Goal: Transaction & Acquisition: Purchase product/service

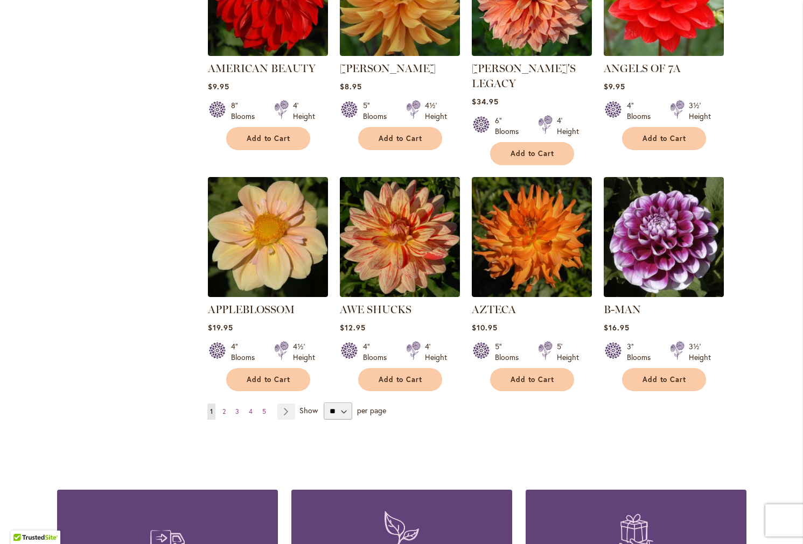
scroll to position [794, 0]
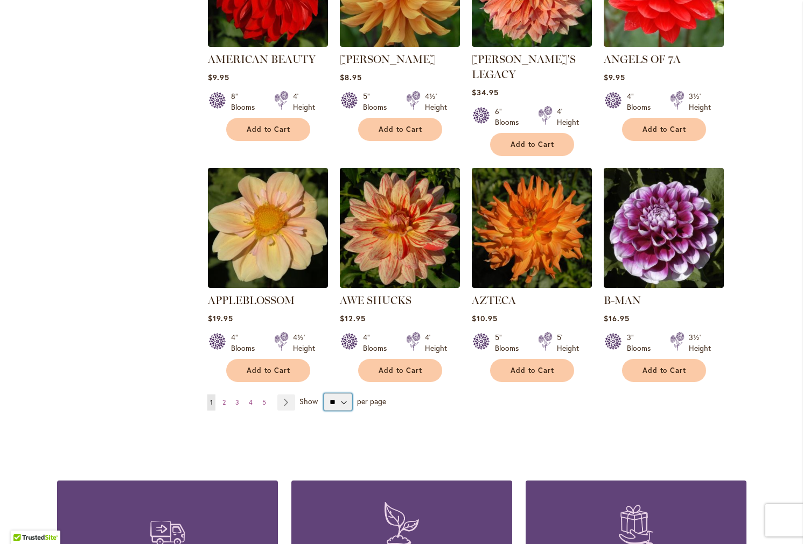
select select "**"
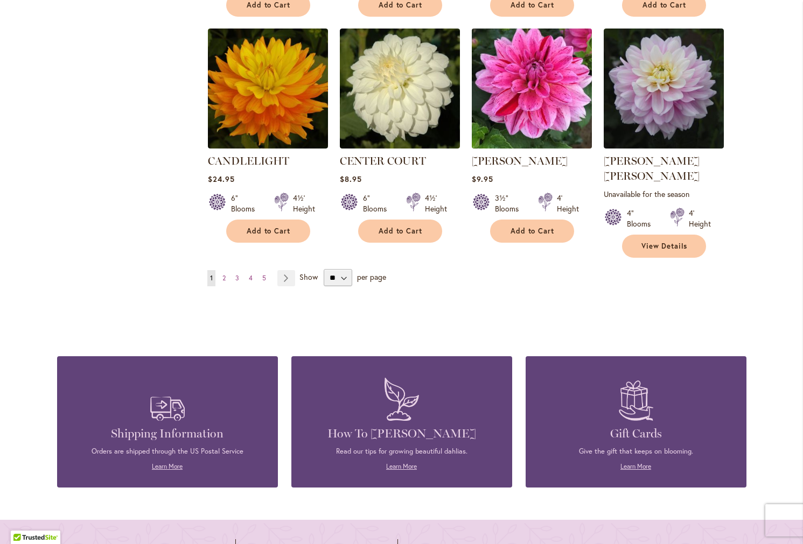
scroll to position [3685, 0]
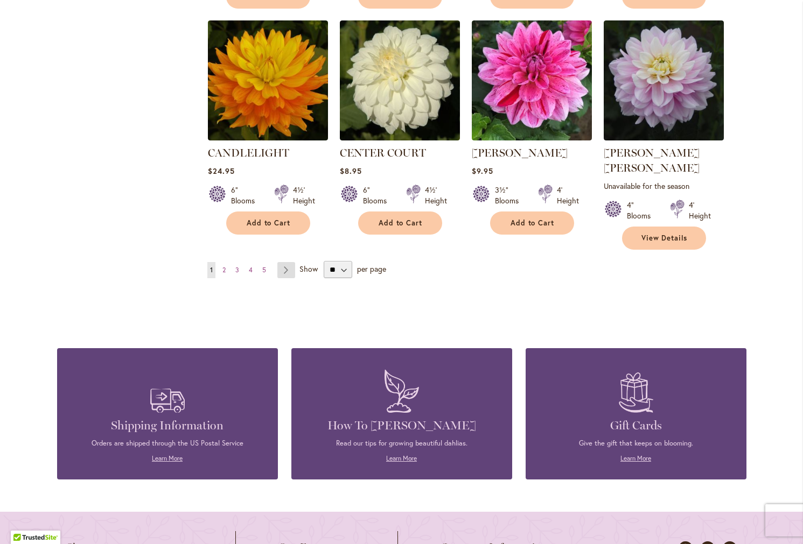
click at [291, 262] on link "Page Next" at bounding box center [286, 270] width 18 height 16
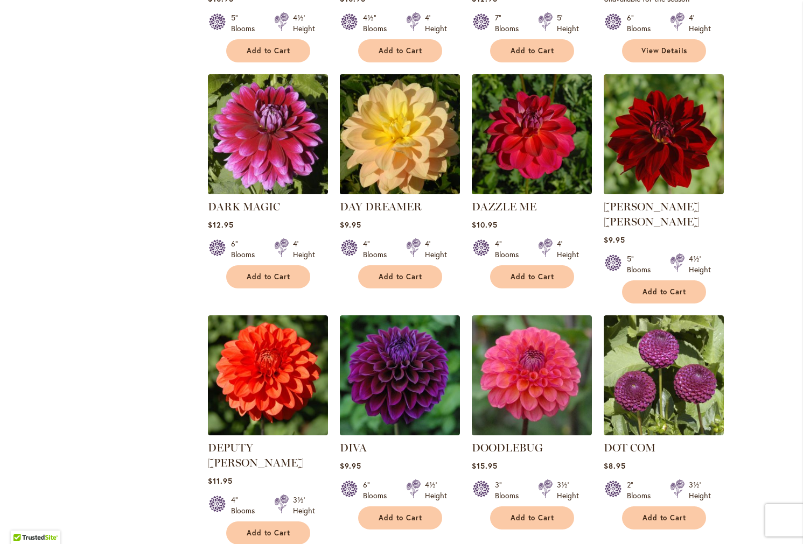
scroll to position [2078, 0]
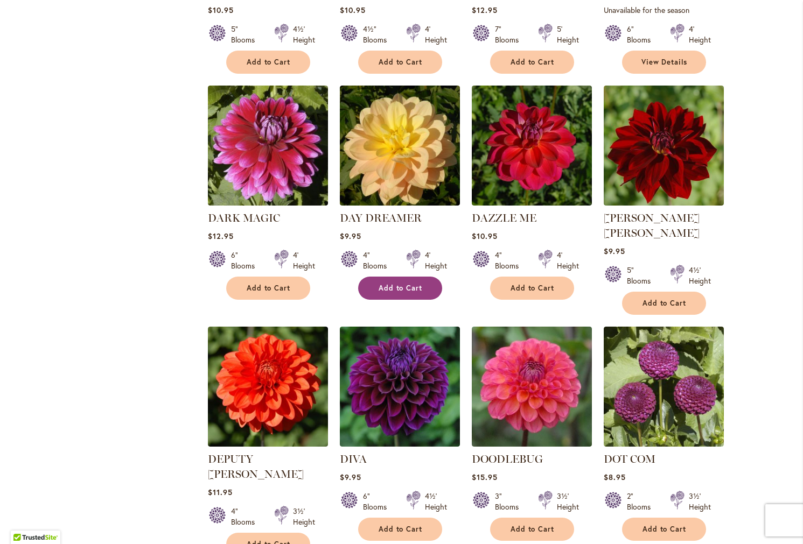
click at [409, 284] on span "Add to Cart" at bounding box center [400, 288] width 44 height 9
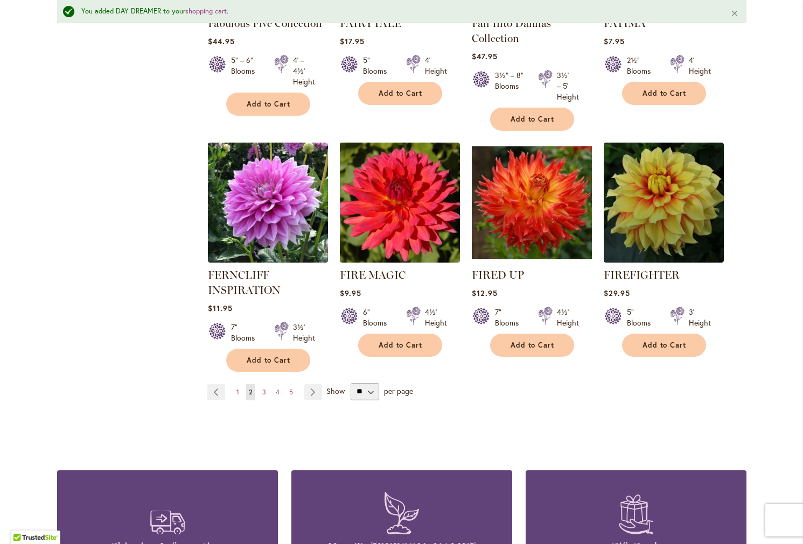
scroll to position [3692, 0]
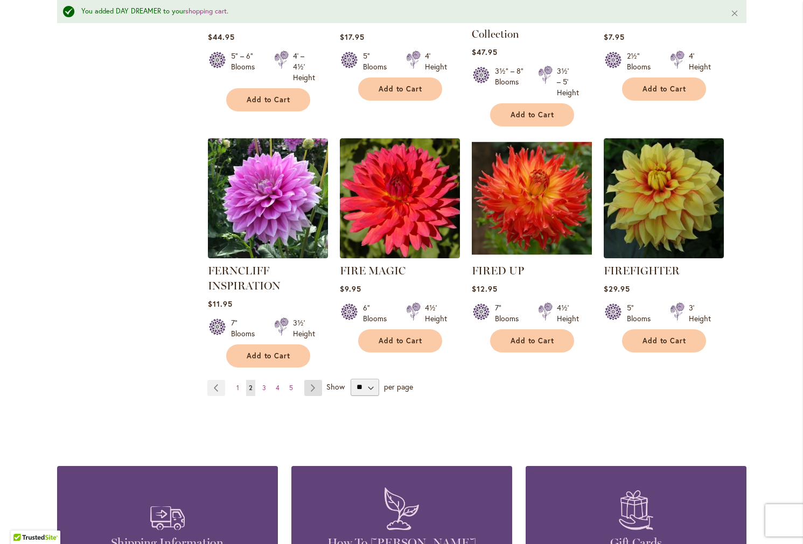
click at [308, 380] on link "Page Next" at bounding box center [313, 388] width 18 height 16
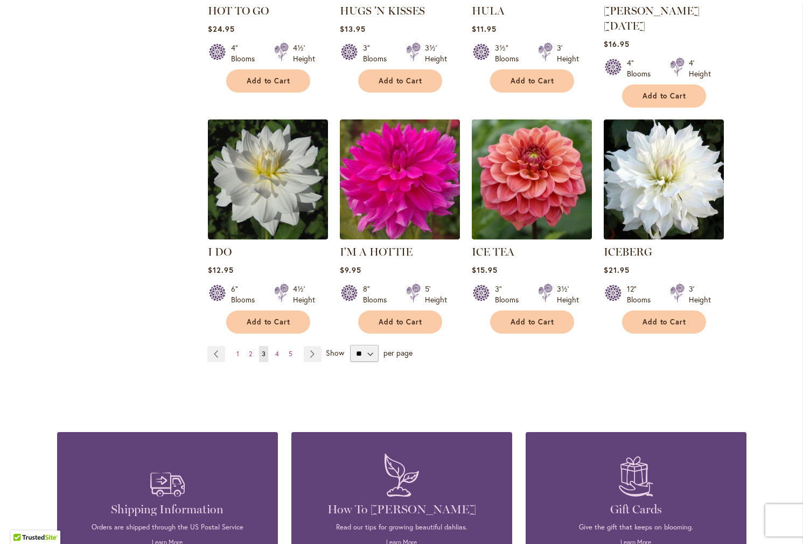
scroll to position [3696, 0]
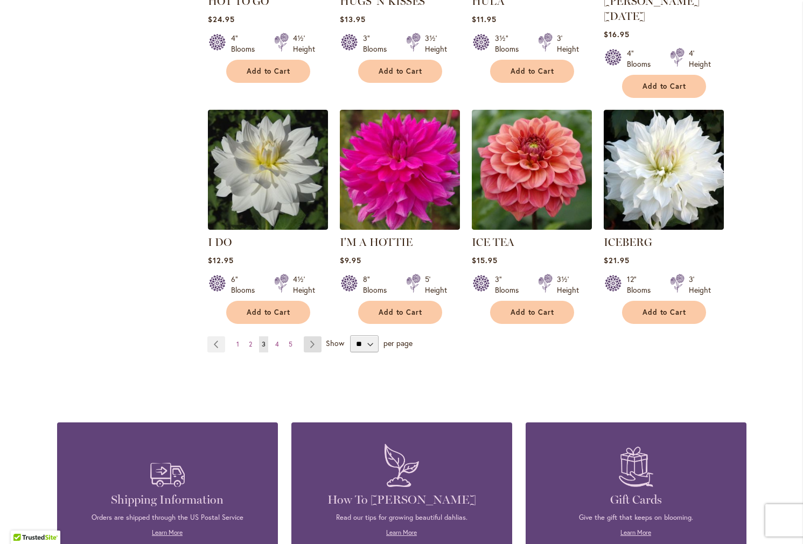
click at [311, 336] on link "Page Next" at bounding box center [313, 344] width 18 height 16
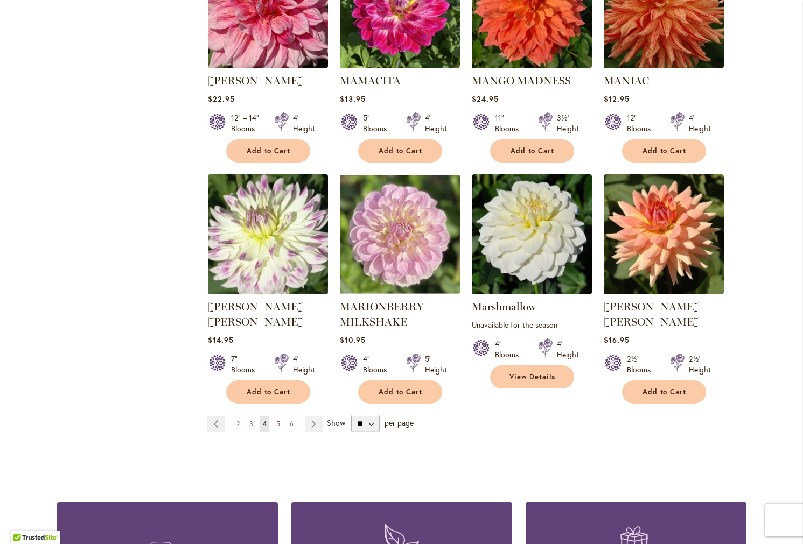
scroll to position [3588, 0]
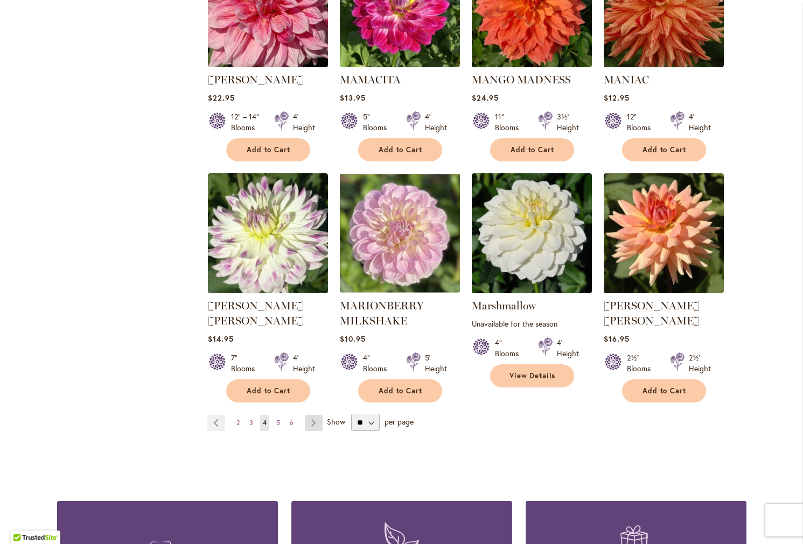
click at [319, 415] on link "Page Next" at bounding box center [314, 423] width 18 height 16
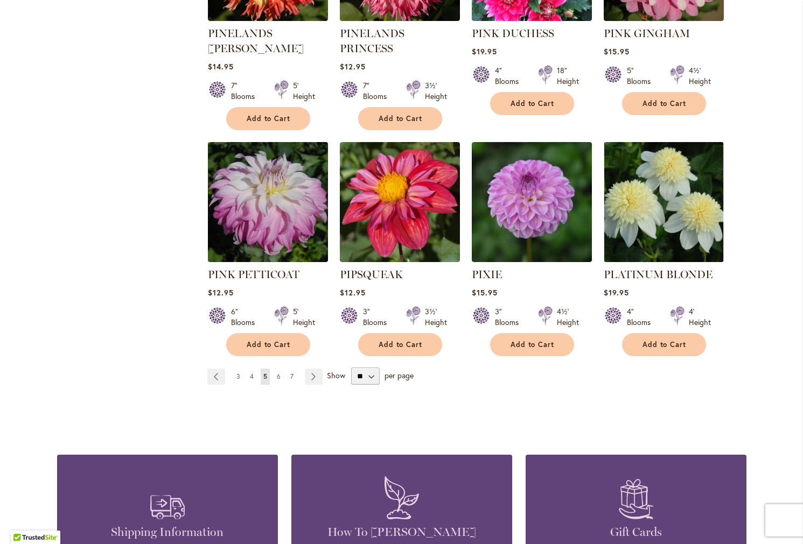
scroll to position [3632, 0]
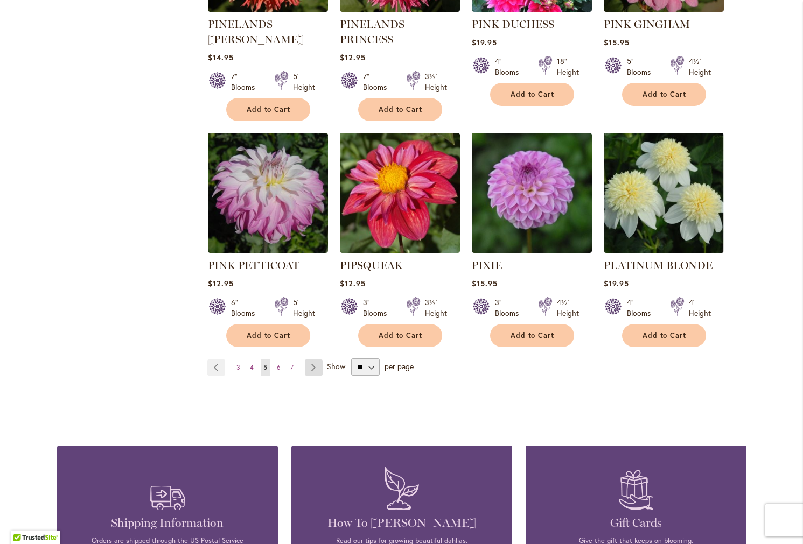
click at [311, 360] on link "Page Next" at bounding box center [314, 368] width 18 height 16
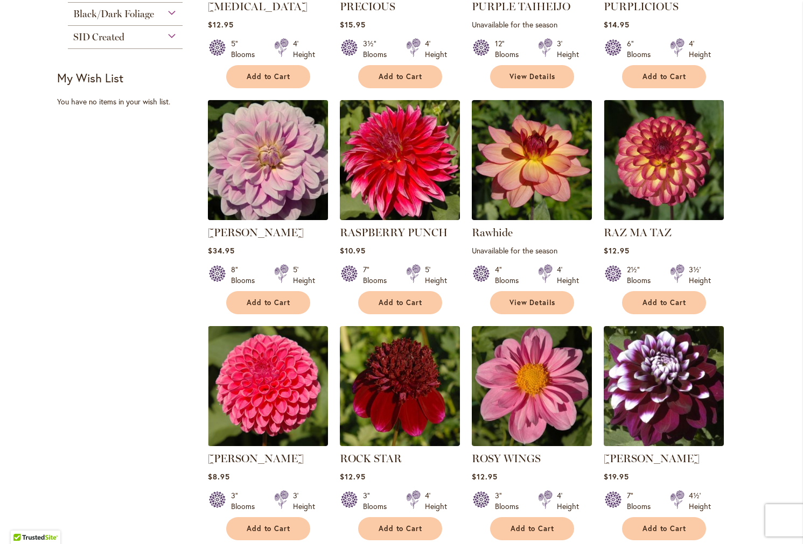
scroll to position [639, 0]
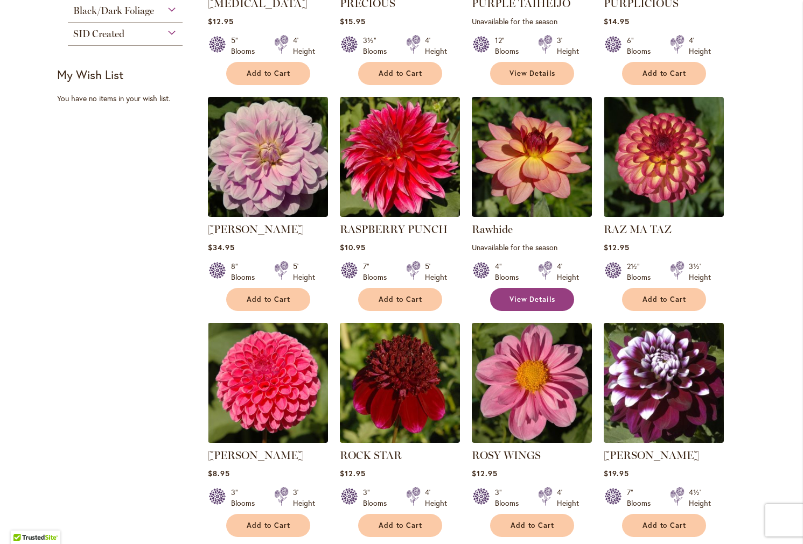
click at [551, 298] on span "View Details" at bounding box center [532, 299] width 46 height 9
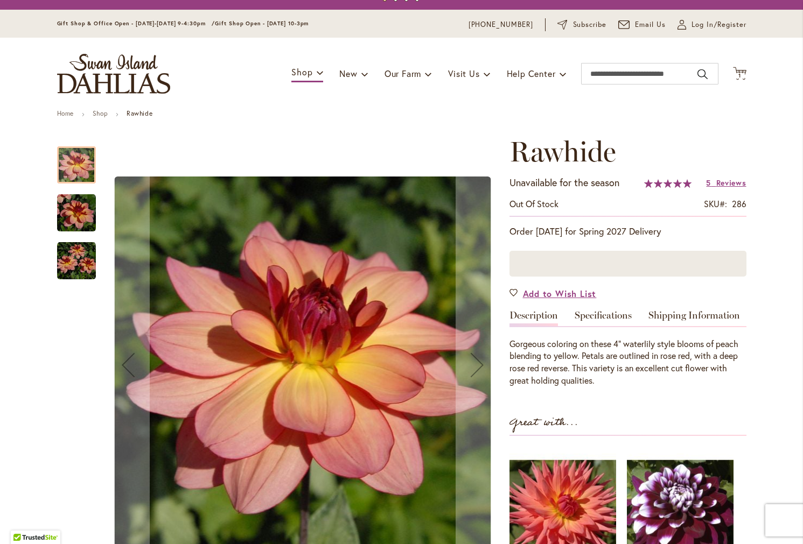
scroll to position [24, 0]
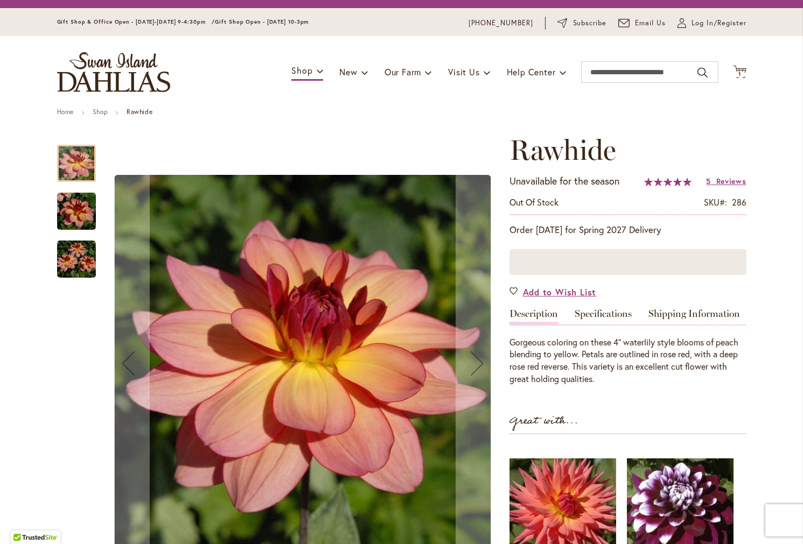
click at [75, 256] on img "Rawhide" at bounding box center [76, 259] width 39 height 39
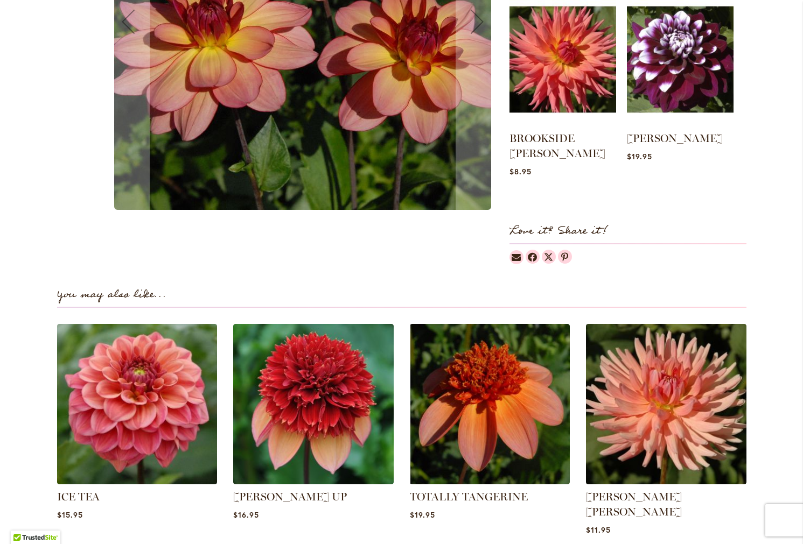
scroll to position [477, 0]
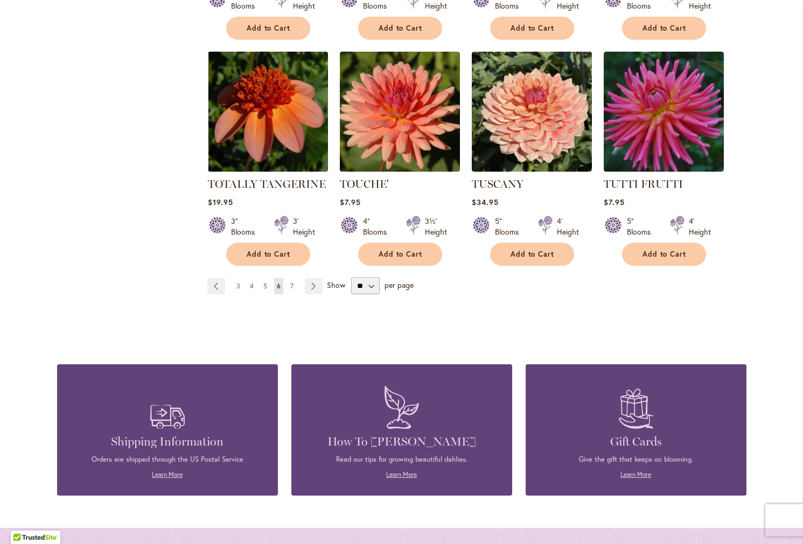
scroll to position [3673, 0]
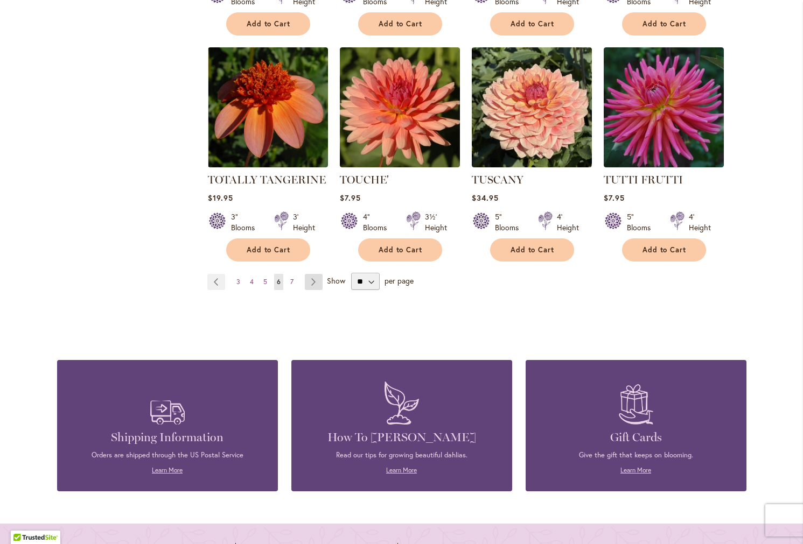
click at [315, 274] on link "Page Next" at bounding box center [314, 282] width 18 height 16
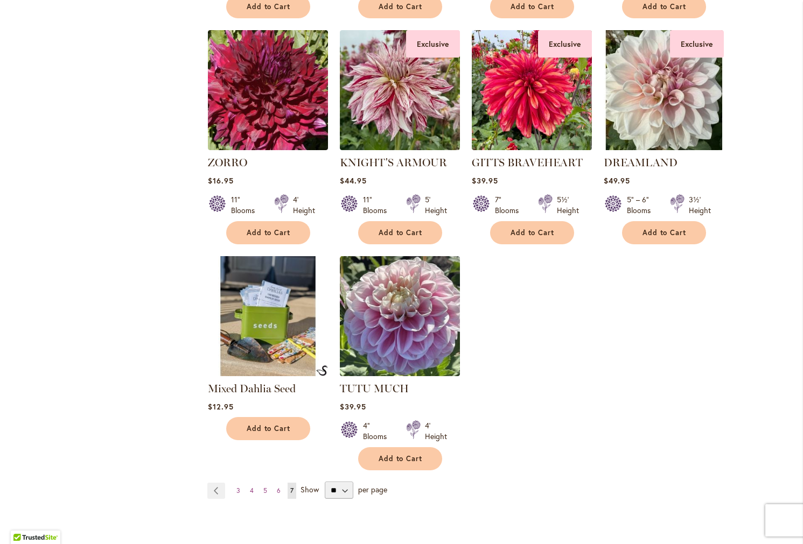
scroll to position [1602, 0]
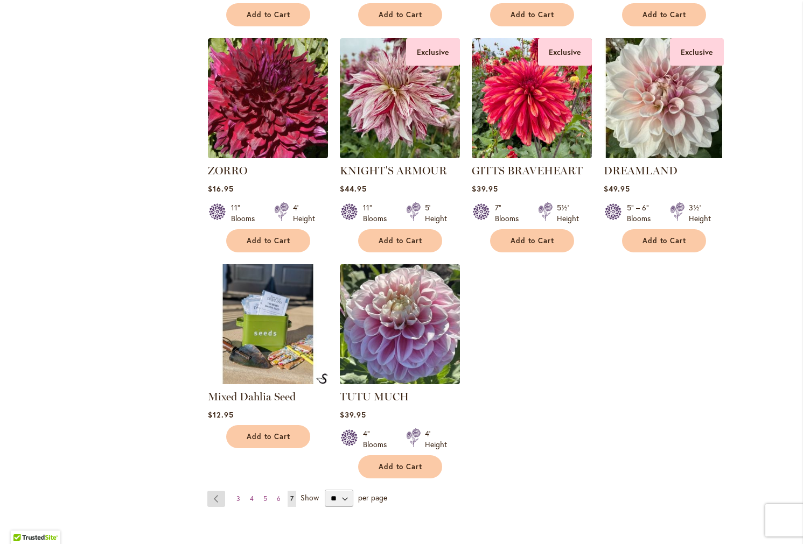
click at [221, 491] on link "Page Previous" at bounding box center [216, 499] width 18 height 16
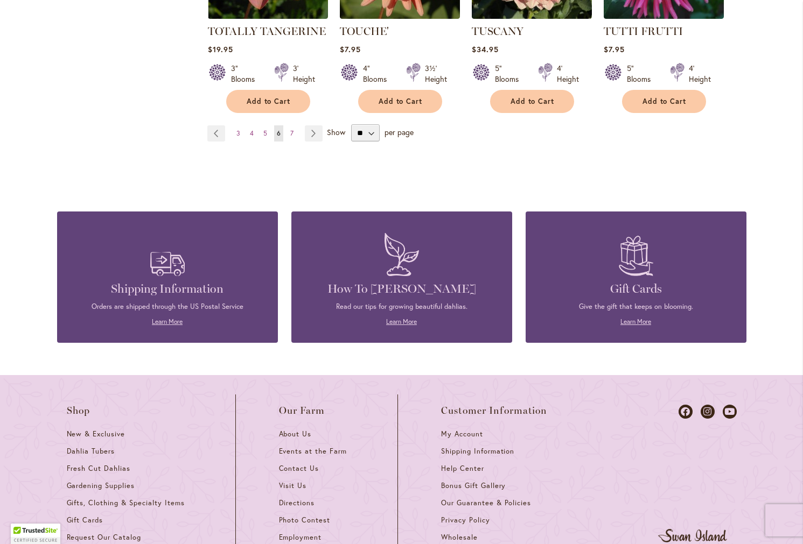
scroll to position [3815, 0]
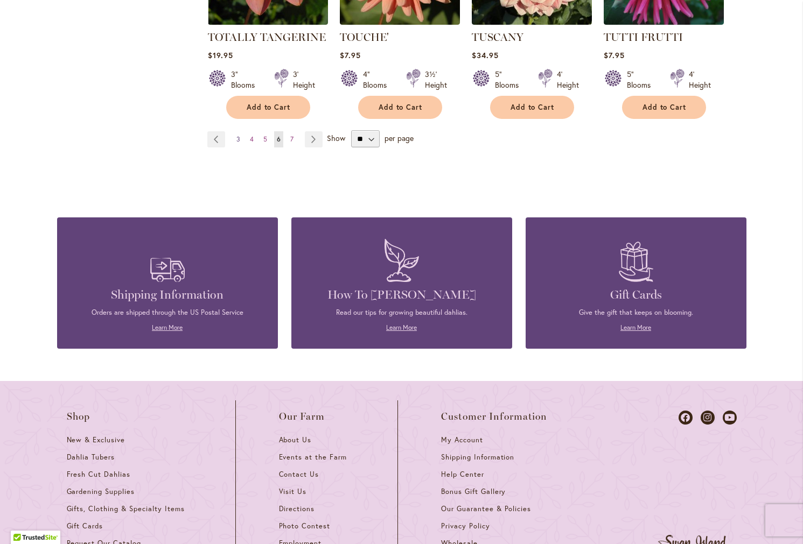
click at [236, 135] on span "3" at bounding box center [238, 139] width 4 height 8
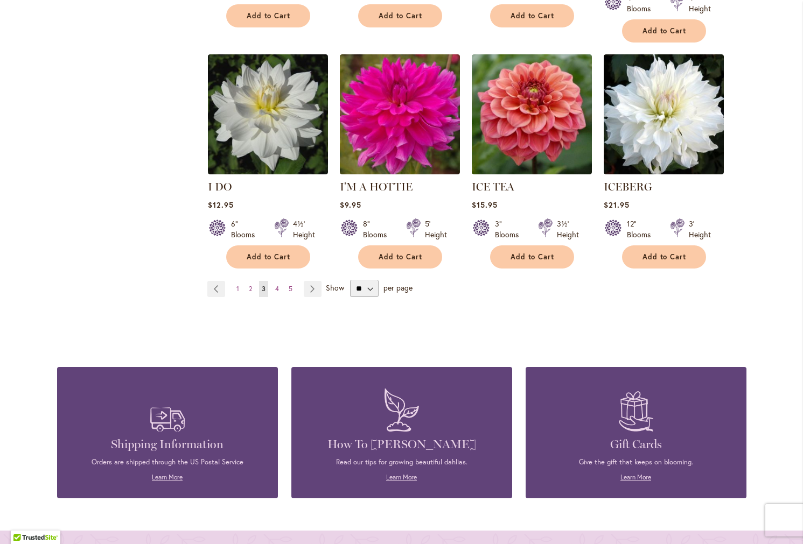
scroll to position [3761, 0]
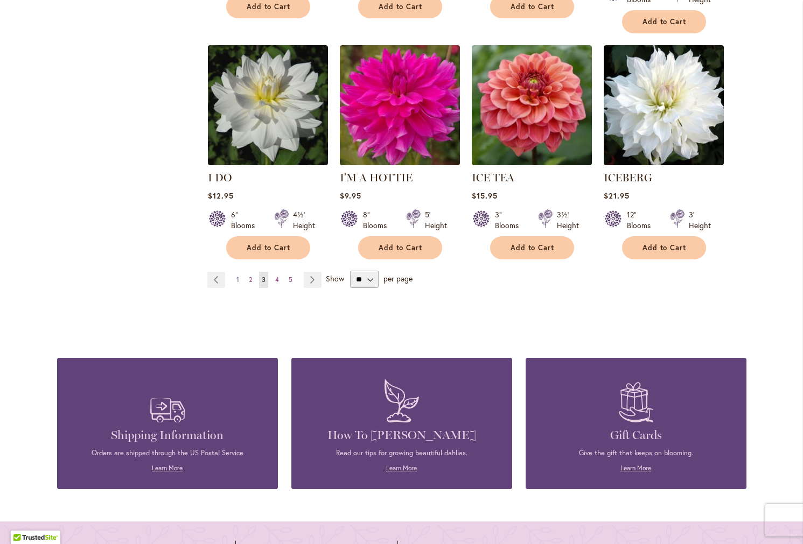
click at [238, 276] on span "1" at bounding box center [237, 280] width 3 height 8
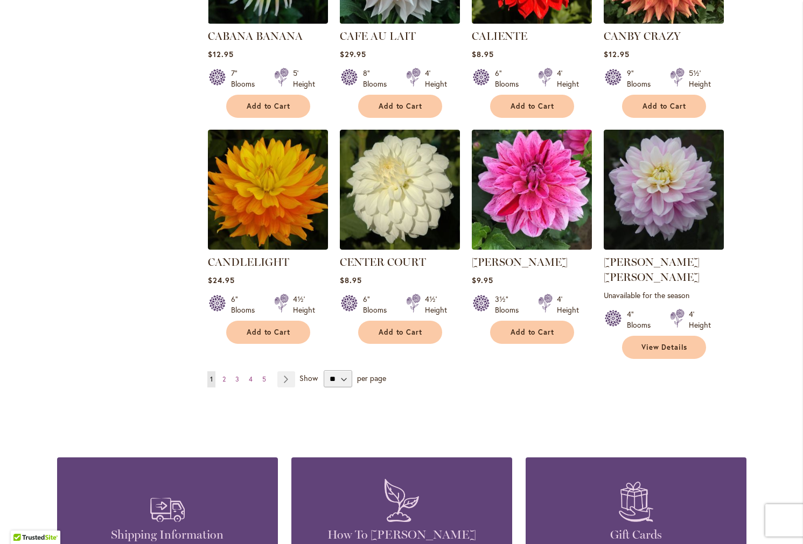
scroll to position [3577, 0]
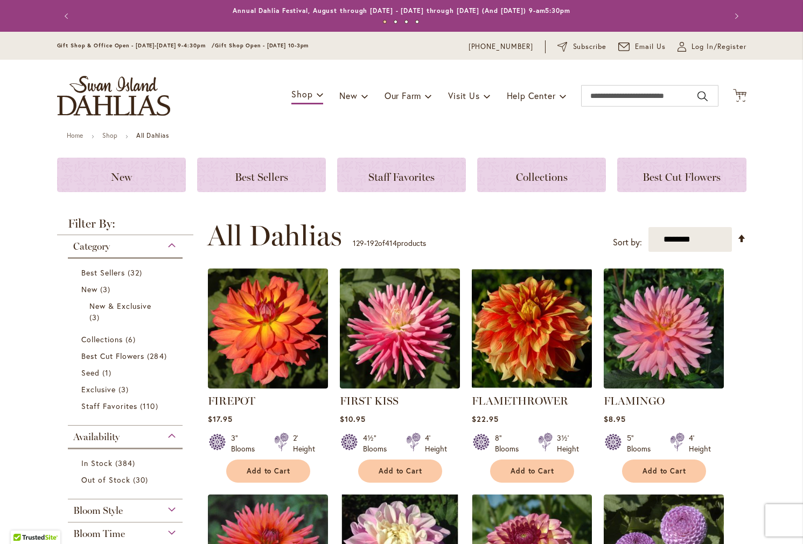
scroll to position [260, 0]
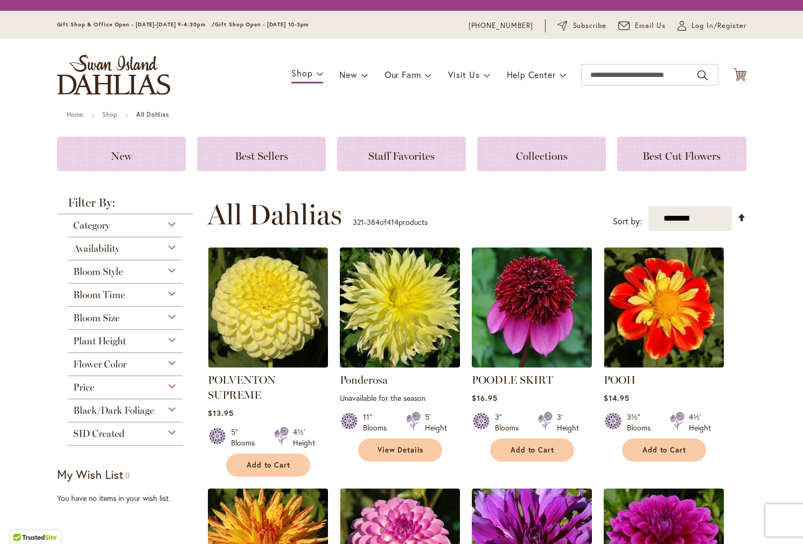
scroll to position [260, 0]
